Goal: Navigation & Orientation: Find specific page/section

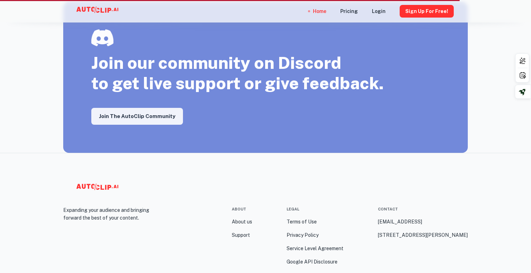
scroll to position [1067, 0]
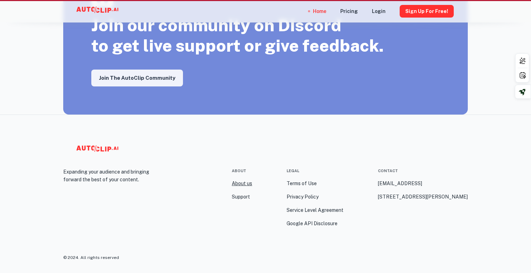
click at [243, 183] on link "About us" at bounding box center [242, 183] width 20 height 8
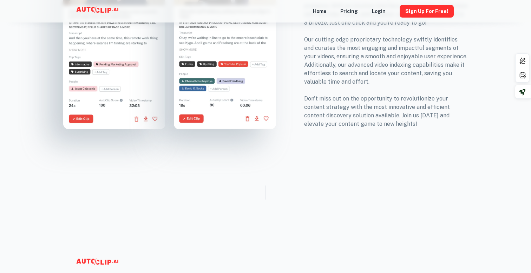
scroll to position [455, 0]
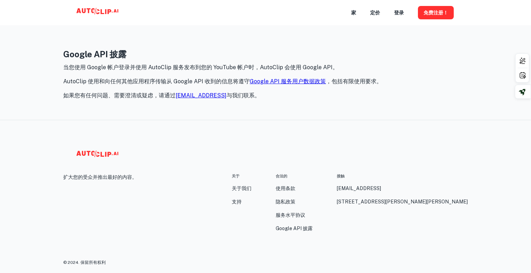
scroll to position [6, 0]
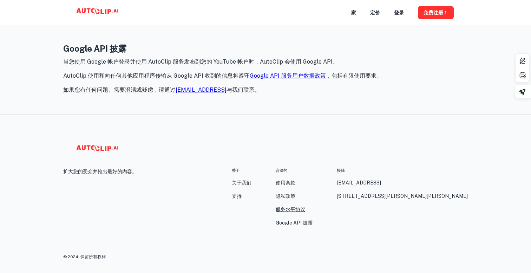
click at [298, 206] on font "服务水平协议" at bounding box center [290, 209] width 29 height 6
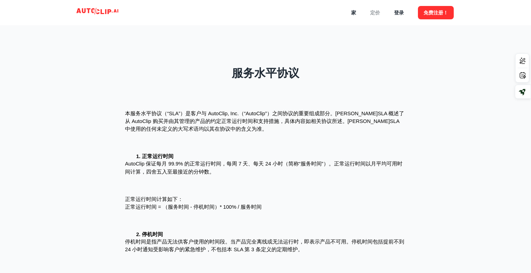
click at [374, 15] on font "定价" at bounding box center [375, 13] width 10 height 6
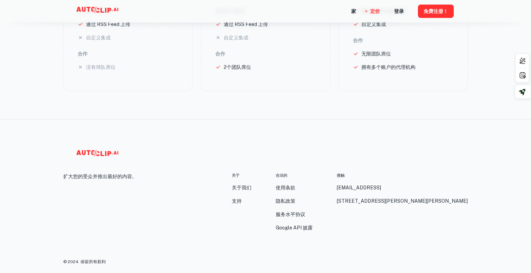
scroll to position [339, 0]
